Goal: Task Accomplishment & Management: Manage account settings

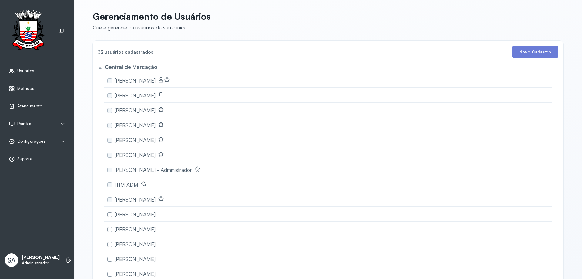
click at [33, 139] on span "Configurações" at bounding box center [31, 141] width 28 height 5
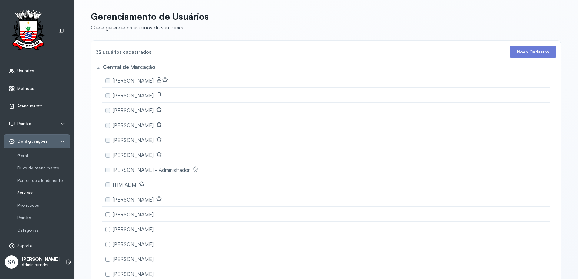
click at [28, 191] on link "Serviços" at bounding box center [43, 192] width 53 height 5
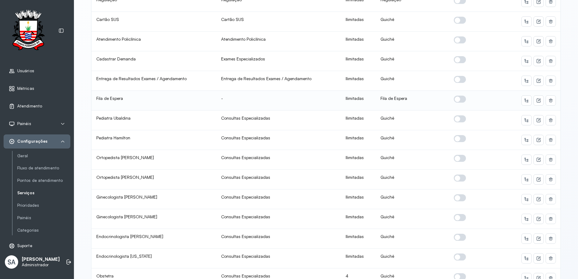
scroll to position [182, 0]
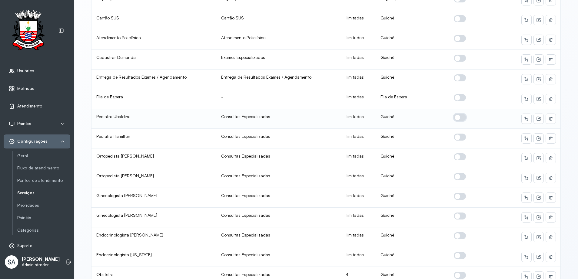
click at [455, 117] on span at bounding box center [460, 117] width 12 height 7
click at [538, 119] on icon at bounding box center [539, 118] width 5 height 5
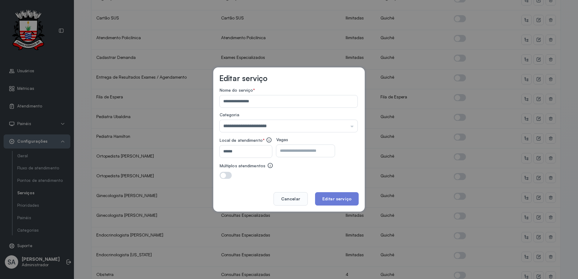
click at [304, 151] on input "number" at bounding box center [300, 151] width 48 height 12
type input "**"
click at [332, 199] on button "Editar serviço" at bounding box center [337, 198] width 44 height 13
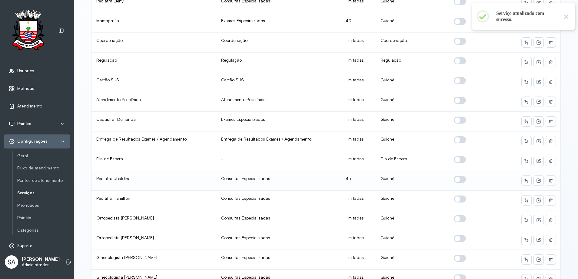
scroll to position [212, 0]
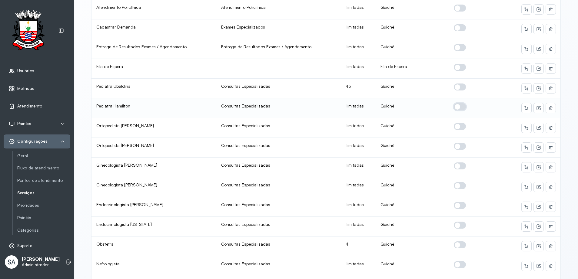
click at [456, 107] on span at bounding box center [460, 106] width 12 height 7
click at [538, 108] on icon at bounding box center [539, 107] width 2 height 2
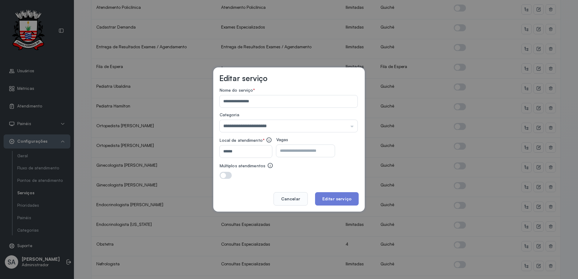
click at [305, 150] on input "number" at bounding box center [300, 151] width 48 height 12
type input "**"
click at [332, 196] on button "Editar serviço" at bounding box center [337, 198] width 44 height 13
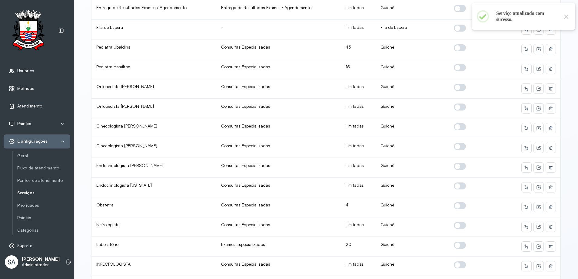
scroll to position [273, 0]
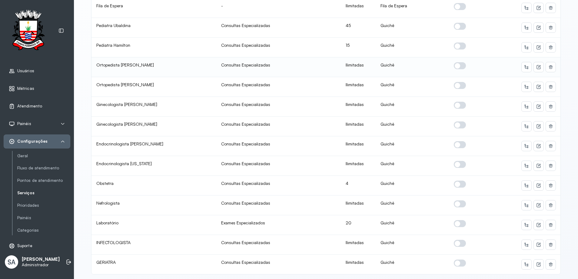
click at [458, 67] on span at bounding box center [460, 65] width 12 height 7
click at [537, 67] on icon at bounding box center [539, 67] width 5 height 5
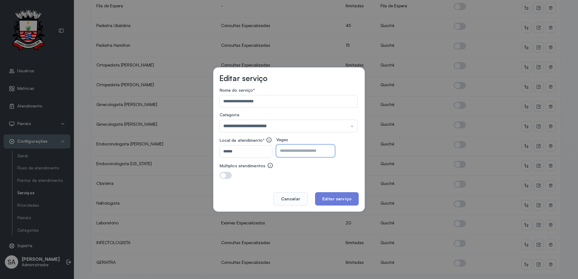
click at [324, 150] on input "number" at bounding box center [300, 151] width 48 height 12
type input "**"
click at [327, 197] on button "Editar serviço" at bounding box center [337, 198] width 44 height 13
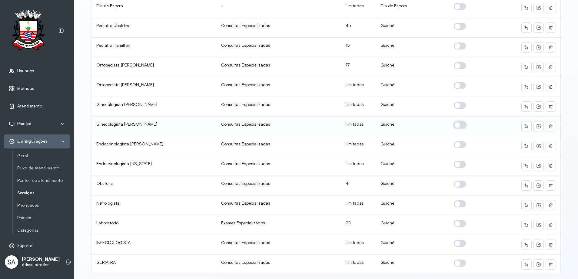
click at [456, 125] on span at bounding box center [460, 124] width 12 height 7
click at [538, 127] on icon at bounding box center [539, 126] width 5 height 5
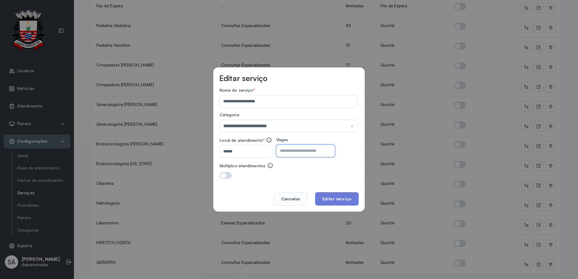
click at [324, 152] on input "number" at bounding box center [300, 151] width 48 height 12
type input "**"
click at [349, 197] on button "Editar serviço" at bounding box center [337, 198] width 44 height 13
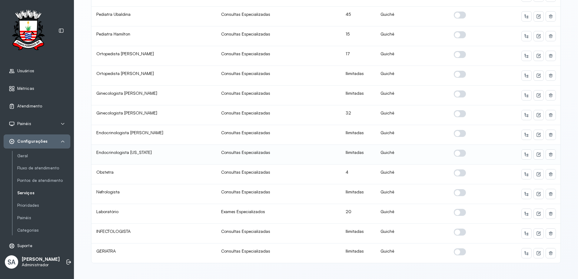
scroll to position [290, 0]
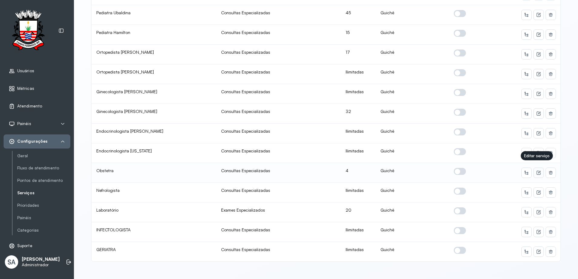
click at [537, 170] on icon at bounding box center [539, 172] width 5 height 5
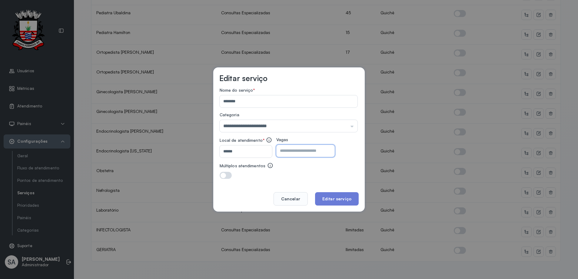
click at [309, 146] on input "*" at bounding box center [300, 151] width 48 height 12
type input "**"
click at [330, 198] on button "Editar serviço" at bounding box center [337, 198] width 44 height 13
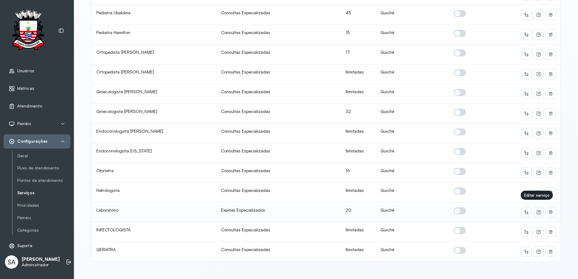
click at [537, 209] on icon at bounding box center [539, 211] width 5 height 5
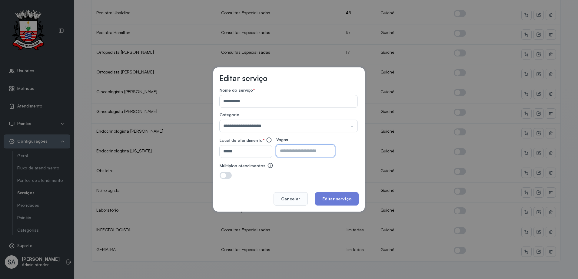
click at [291, 152] on input "**" at bounding box center [300, 151] width 48 height 12
type input "**"
click at [339, 201] on button "Editar serviço" at bounding box center [337, 198] width 44 height 13
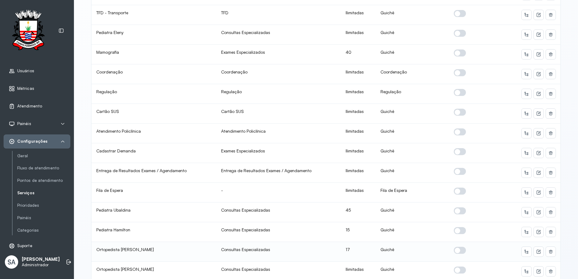
scroll to position [78, 0]
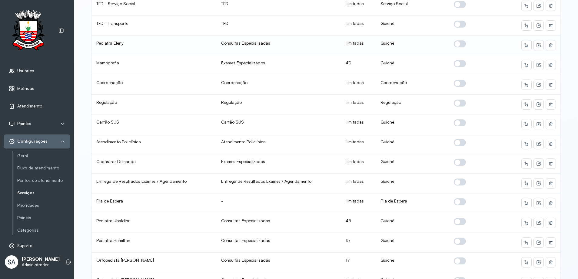
drag, startPoint x: 454, startPoint y: 43, endPoint x: 481, endPoint y: 49, distance: 27.9
click at [454, 43] on span at bounding box center [460, 43] width 12 height 7
click at [537, 44] on icon at bounding box center [539, 45] width 5 height 5
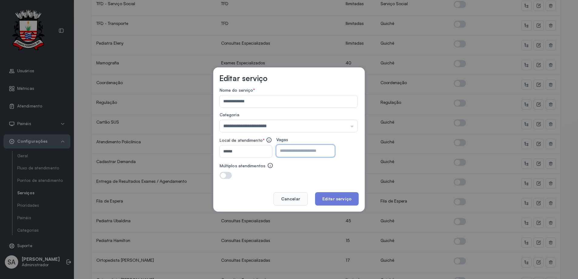
click at [315, 154] on input "number" at bounding box center [300, 151] width 48 height 12
type input "**"
click at [344, 197] on button "Editar serviço" at bounding box center [337, 198] width 44 height 13
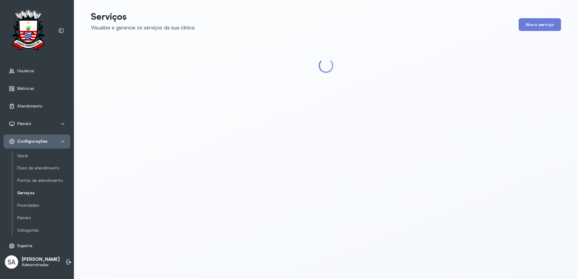
scroll to position [0, 0]
